Goal: Transaction & Acquisition: Purchase product/service

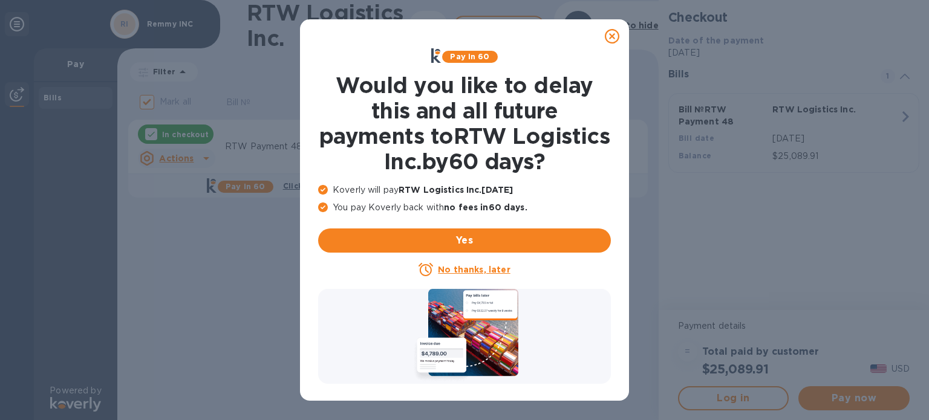
click at [609, 38] on icon at bounding box center [612, 36] width 15 height 15
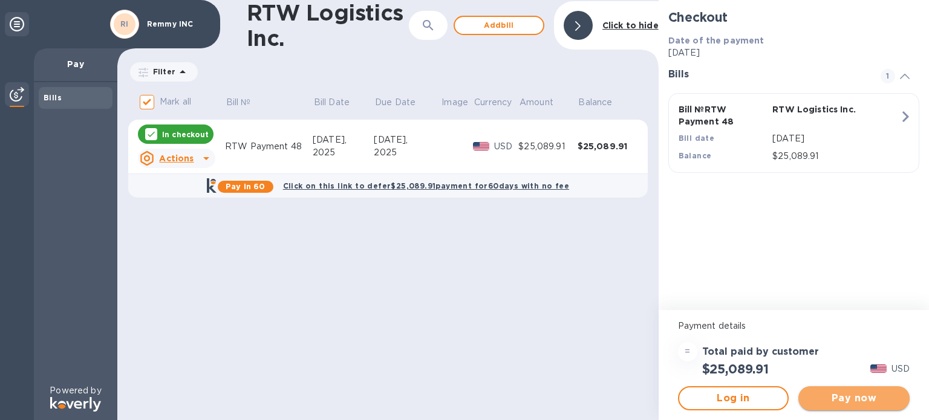
click at [829, 407] on button "Pay now" at bounding box center [853, 398] width 111 height 24
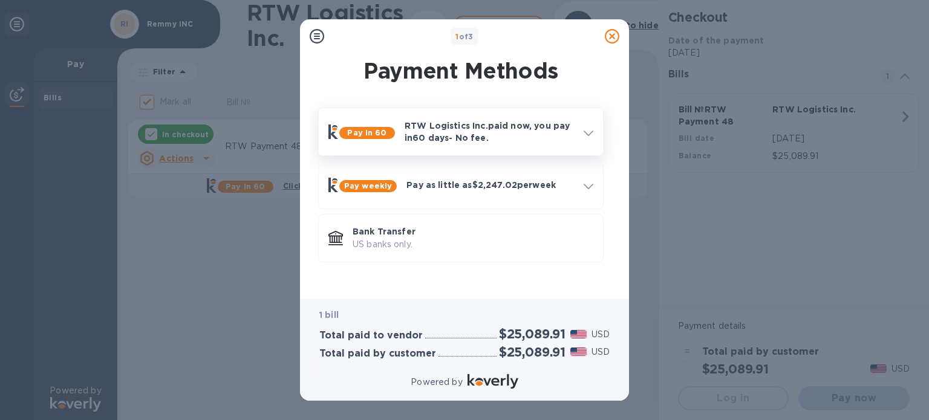
click at [477, 140] on p "RTW Logistics Inc. paid now, you pay in 60 days - No fee." at bounding box center [489, 132] width 169 height 24
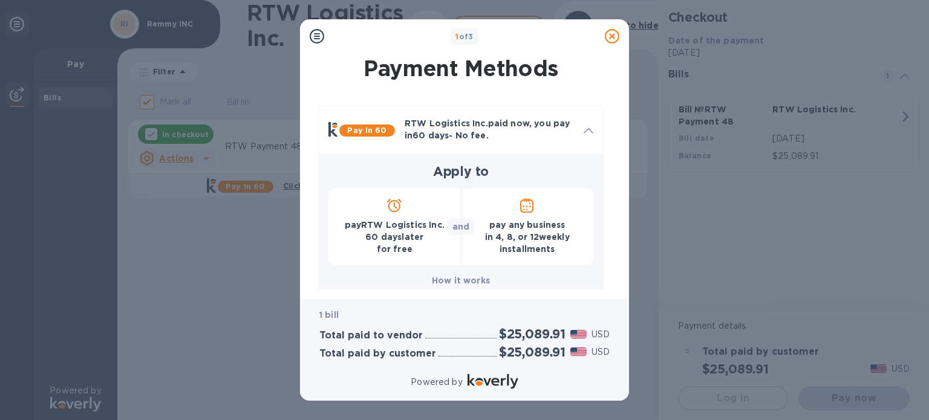
click at [389, 237] on p "pay RTW Logistics Inc. 60 days later for free" at bounding box center [394, 237] width 113 height 36
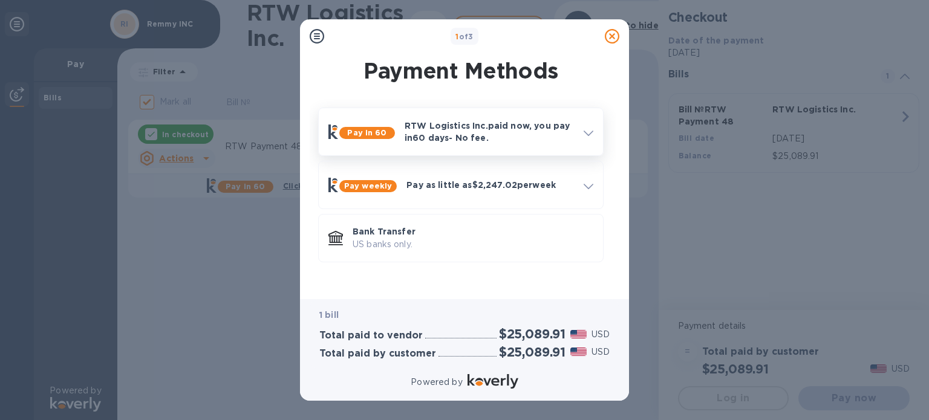
click at [394, 142] on div "Pay in 60" at bounding box center [362, 132] width 76 height 24
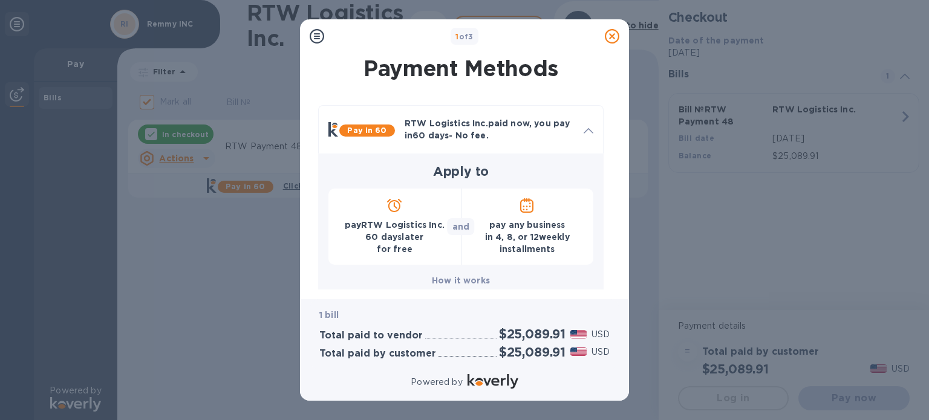
click at [376, 243] on p "pay RTW Logistics Inc. 60 days later for free" at bounding box center [394, 237] width 113 height 36
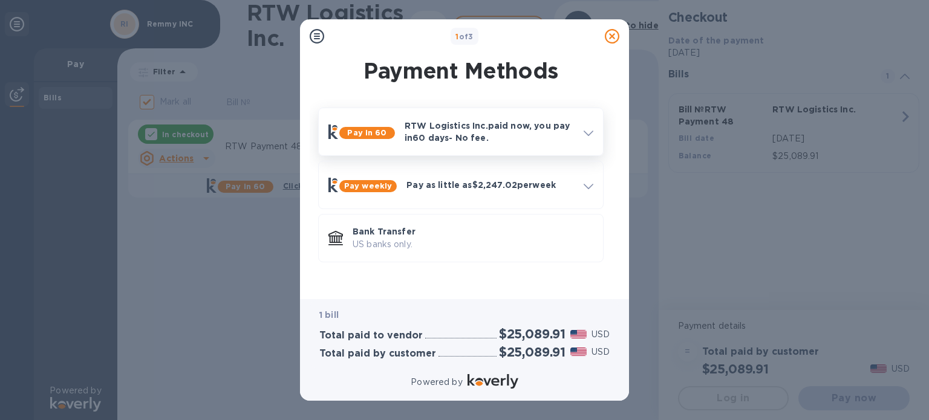
click at [581, 128] on div at bounding box center [588, 132] width 19 height 22
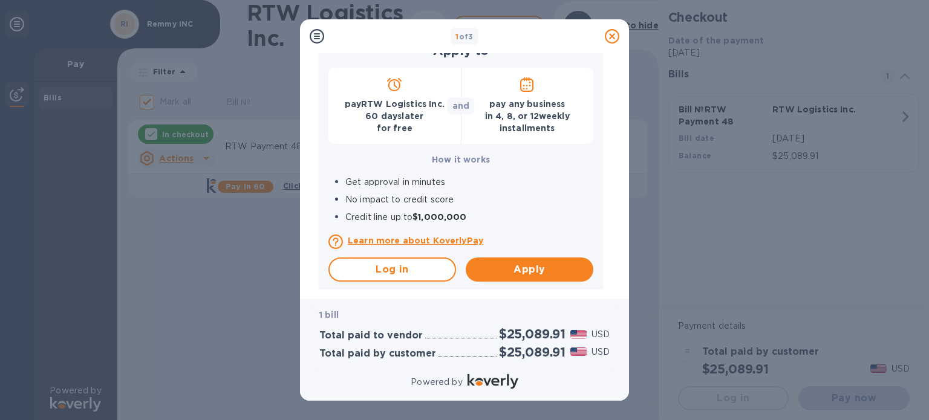
scroll to position [181, 0]
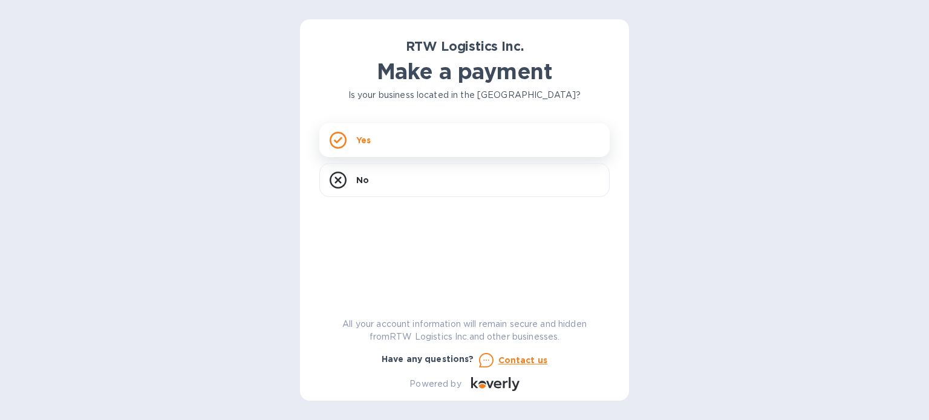
click at [384, 131] on div "Yes" at bounding box center [464, 140] width 290 height 34
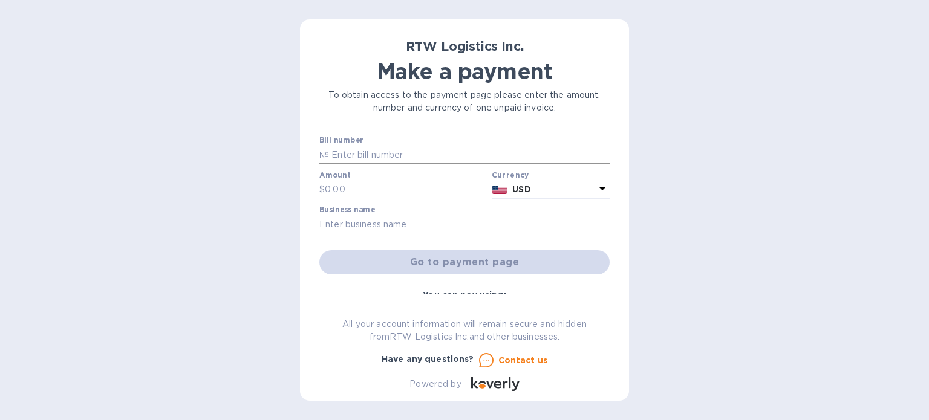
click at [379, 146] on input "text" at bounding box center [469, 155] width 281 height 18
type input "RTW Payment 48"
click at [391, 186] on input "text" at bounding box center [406, 190] width 162 height 18
paste input "25,089.91"
type input "25,089.91"
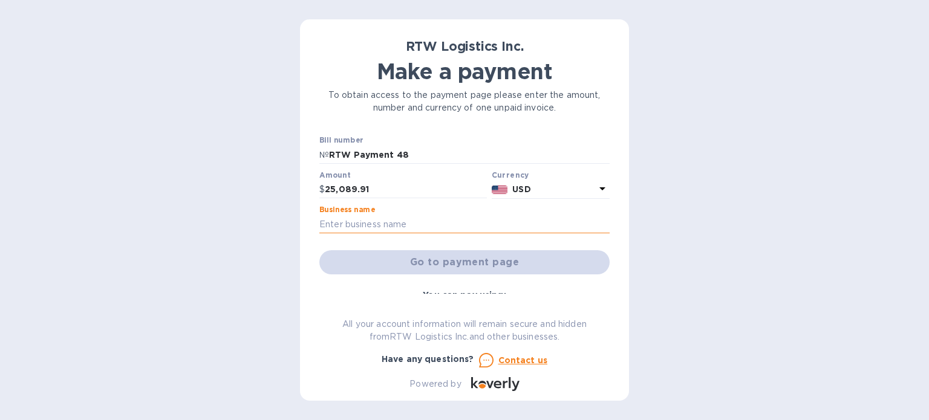
click at [431, 217] on input "text" at bounding box center [464, 224] width 290 height 18
type input "Remmy INC"
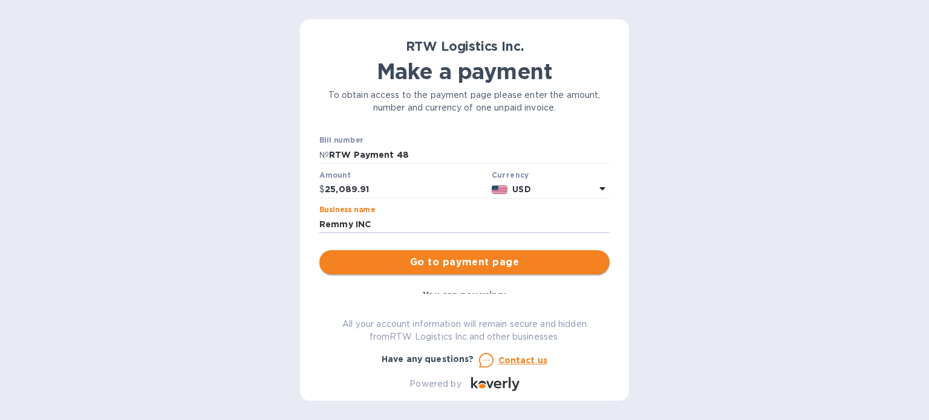
click at [442, 263] on span "Go to payment page" at bounding box center [464, 262] width 271 height 15
